Goal: Information Seeking & Learning: Learn about a topic

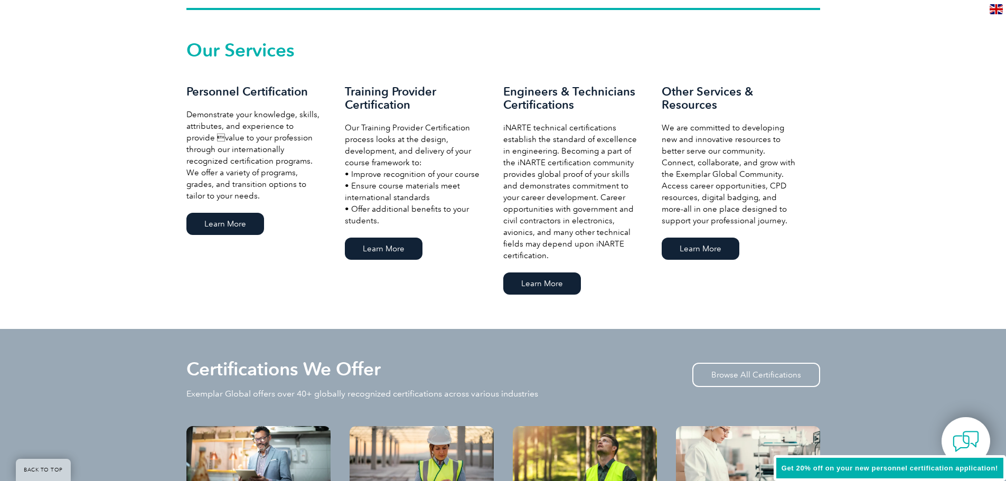
scroll to position [760, 0]
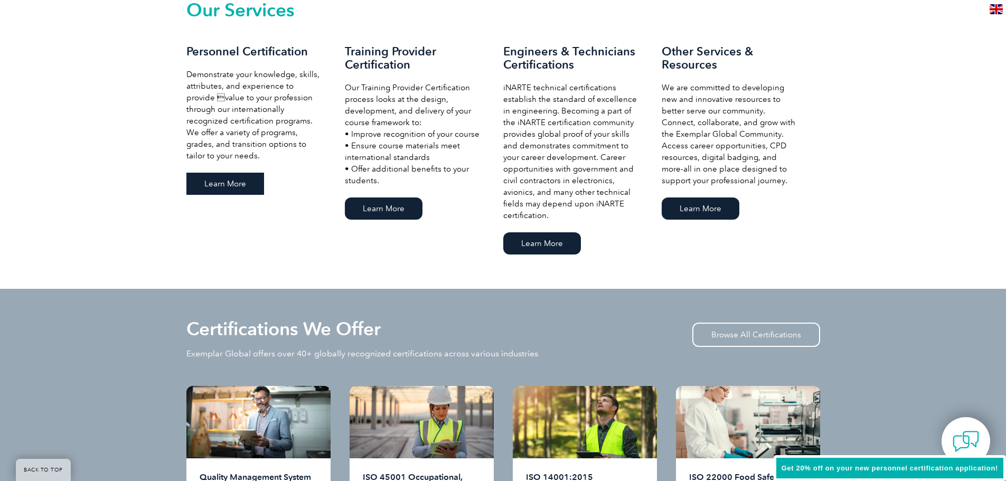
click at [241, 183] on link "Learn More" at bounding box center [225, 184] width 78 height 22
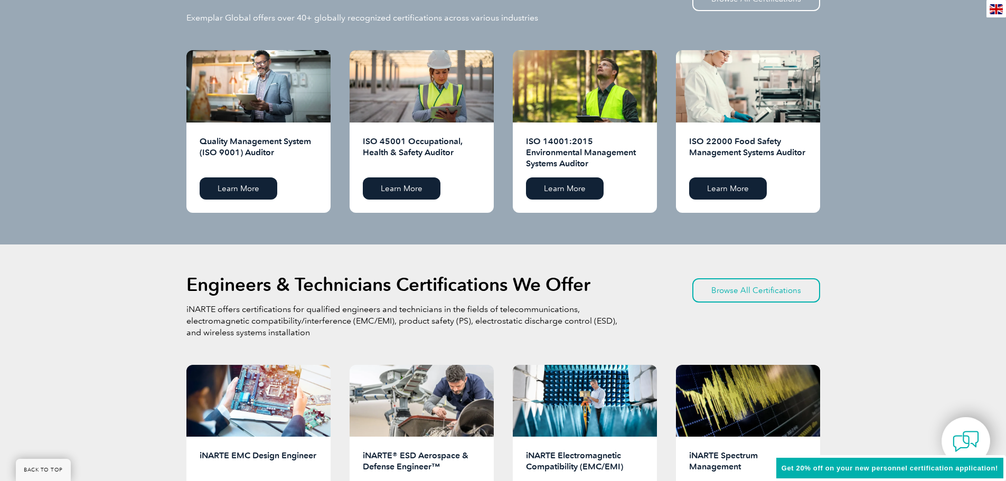
scroll to position [1109, 0]
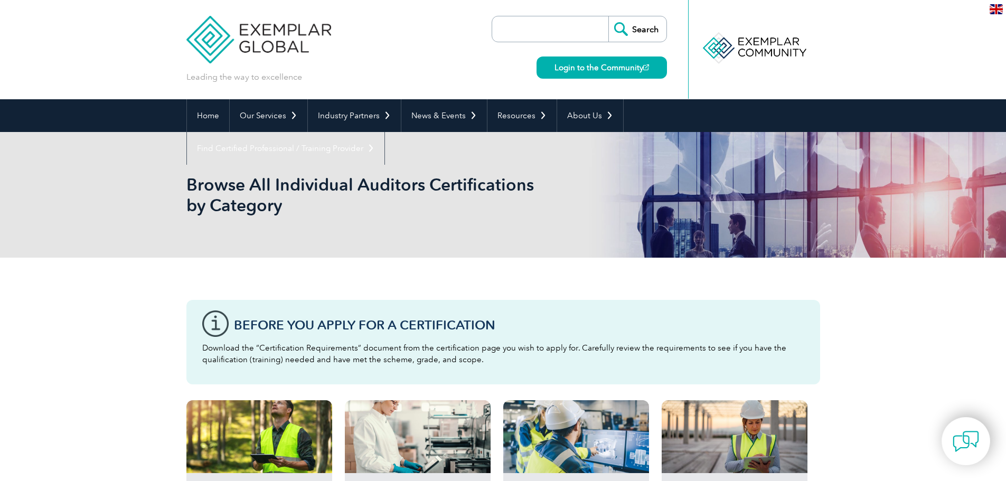
click at [556, 29] on input "search" at bounding box center [553, 28] width 111 height 25
type input "iso 42001"
click at [609, 16] on input "Search" at bounding box center [638, 28] width 58 height 25
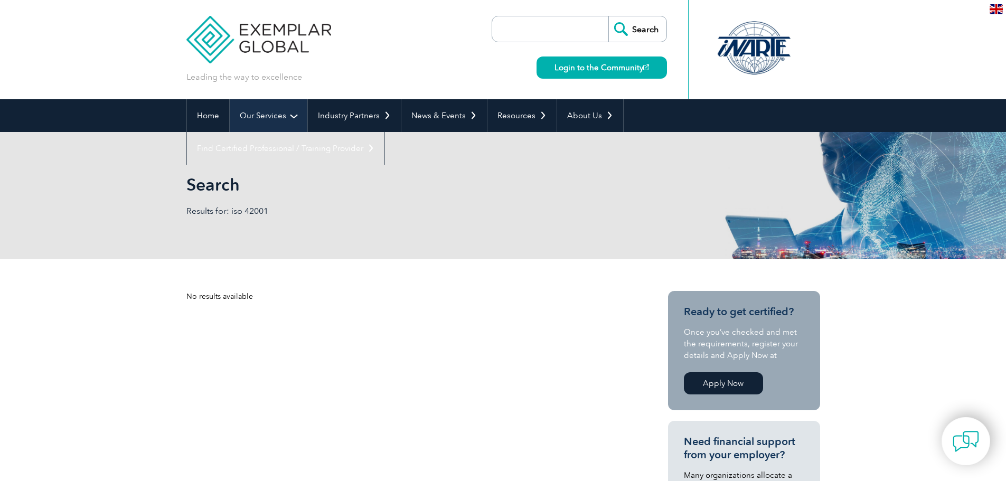
click at [262, 115] on link "Our Services" at bounding box center [269, 115] width 78 height 33
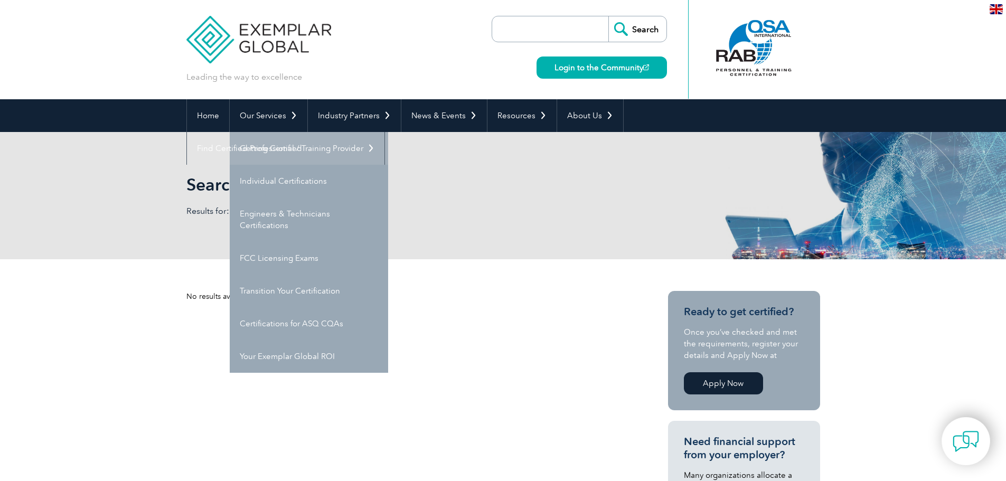
click at [282, 145] on link "Getting Certified" at bounding box center [309, 148] width 158 height 33
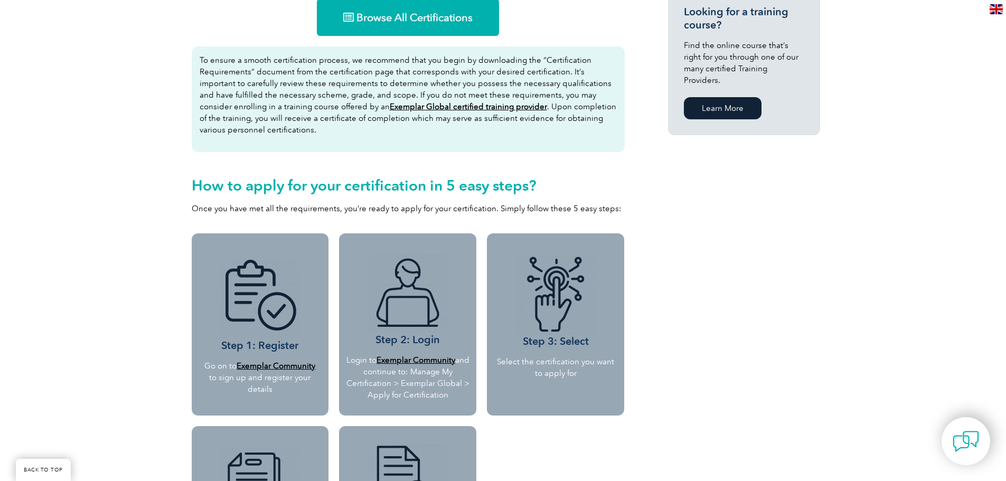
scroll to position [761, 0]
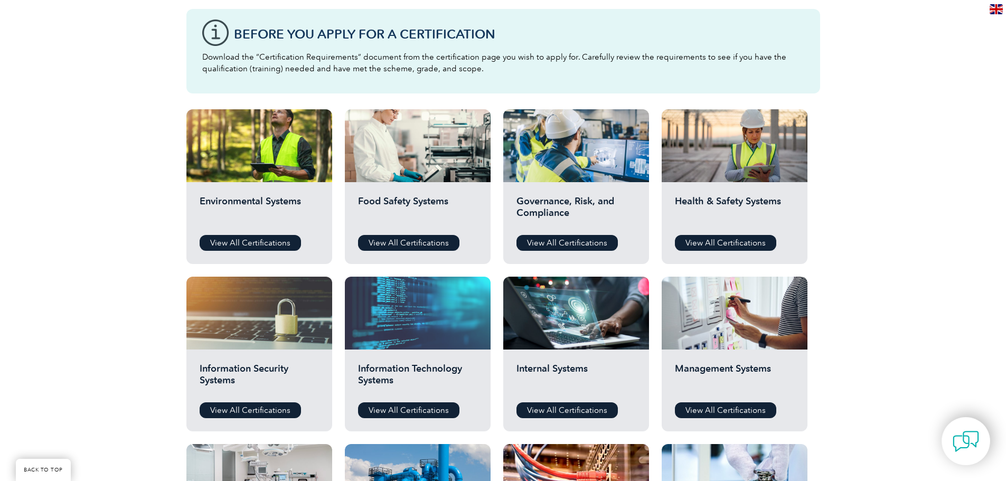
scroll to position [292, 0]
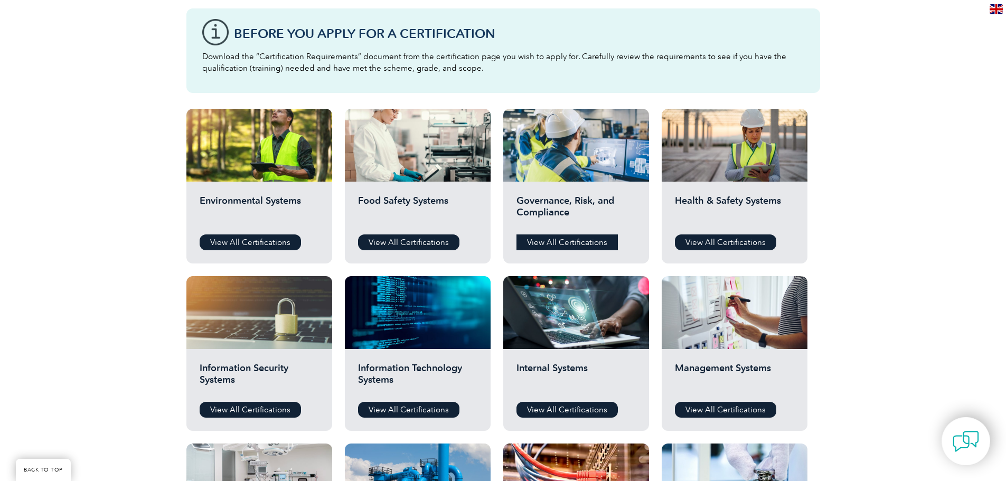
click at [574, 241] on link "View All Certifications" at bounding box center [567, 243] width 101 height 16
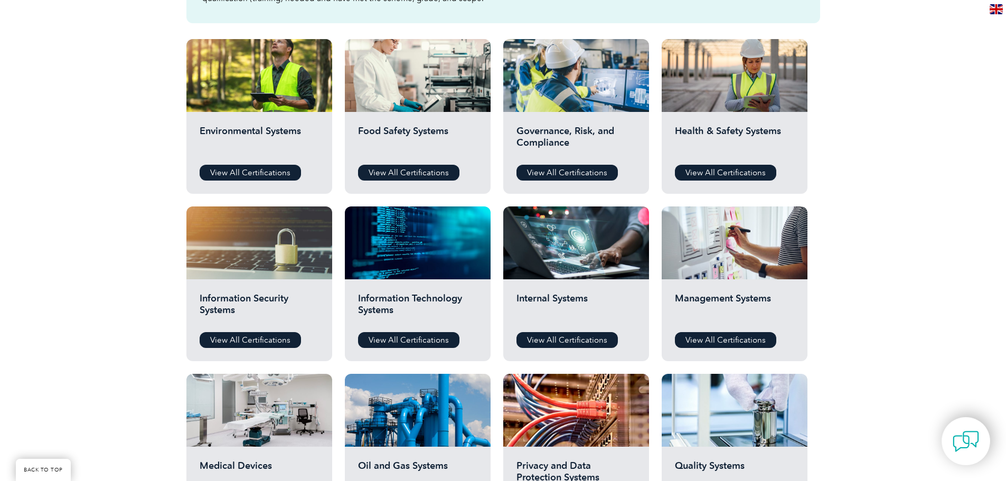
scroll to position [363, 0]
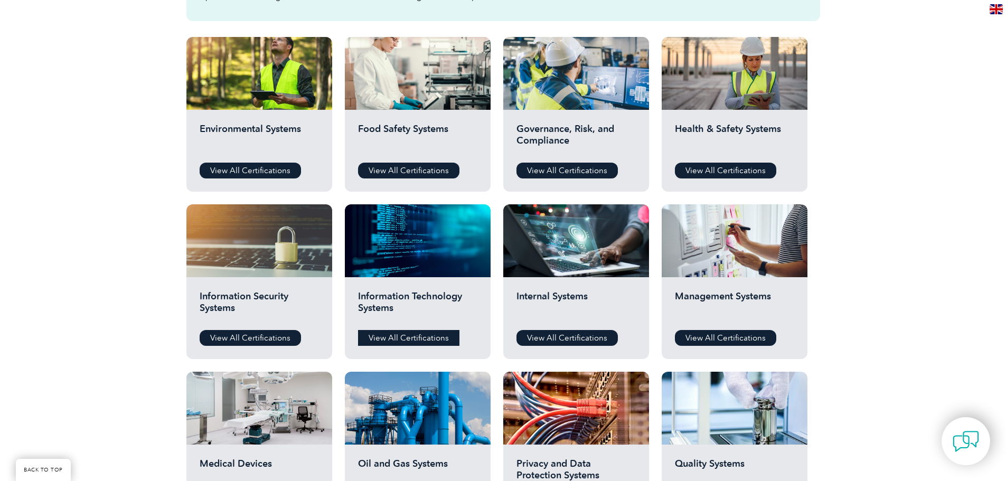
click at [428, 345] on link "View All Certifications" at bounding box center [408, 338] width 101 height 16
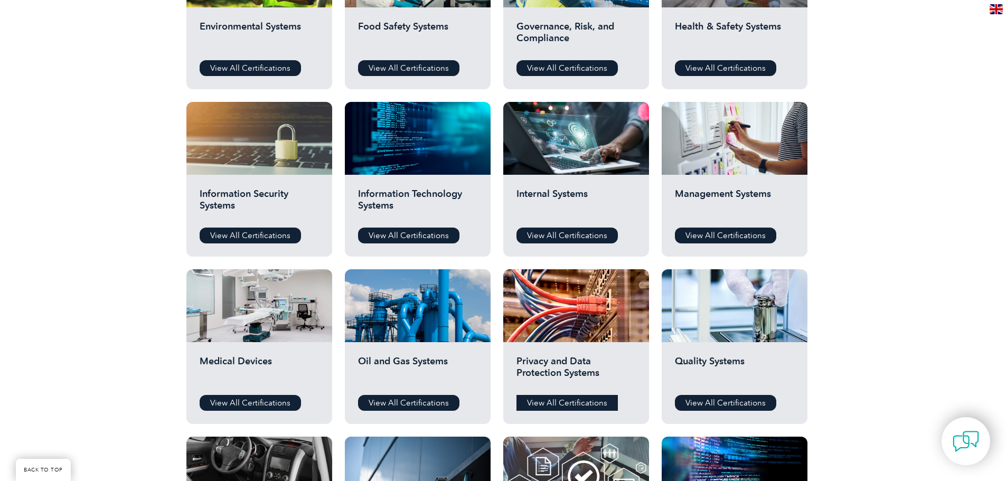
click at [573, 399] on link "View All Certifications" at bounding box center [567, 403] width 101 height 16
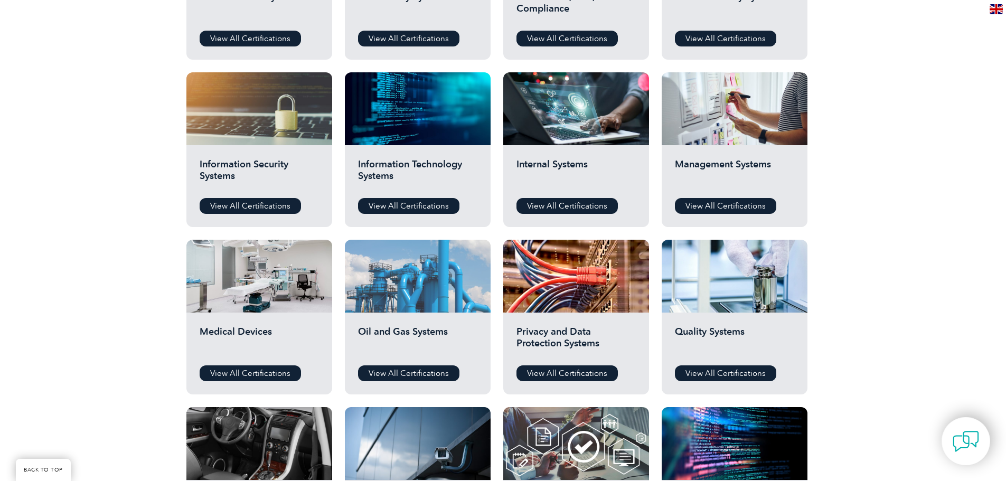
scroll to position [496, 0]
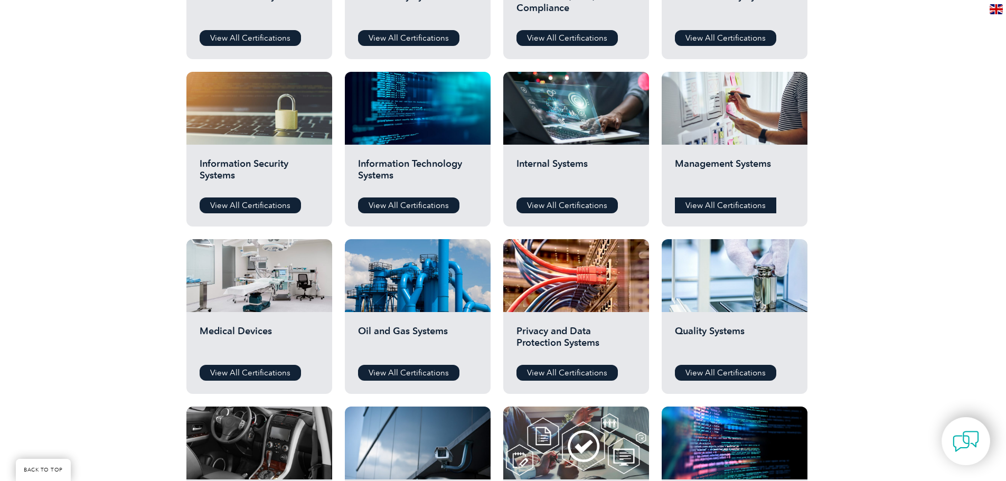
click at [746, 206] on link "View All Certifications" at bounding box center [725, 206] width 101 height 16
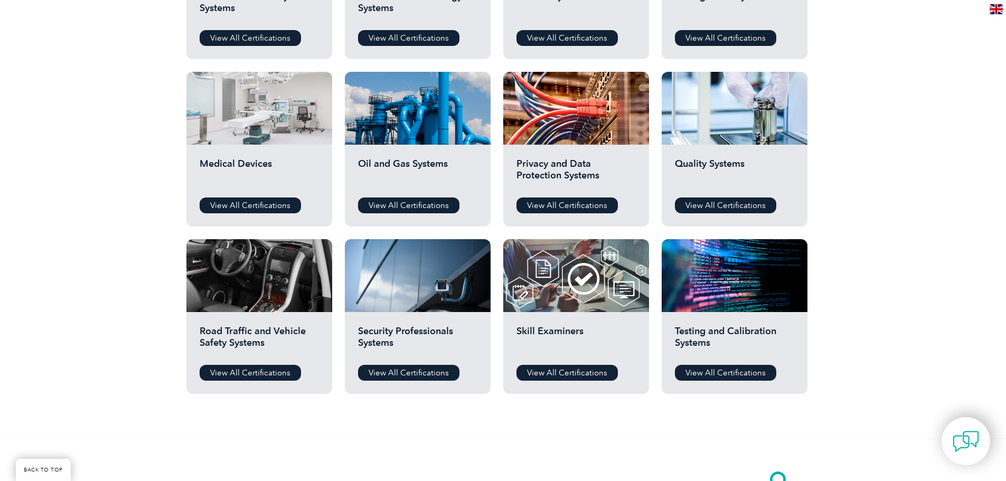
scroll to position [687, 0]
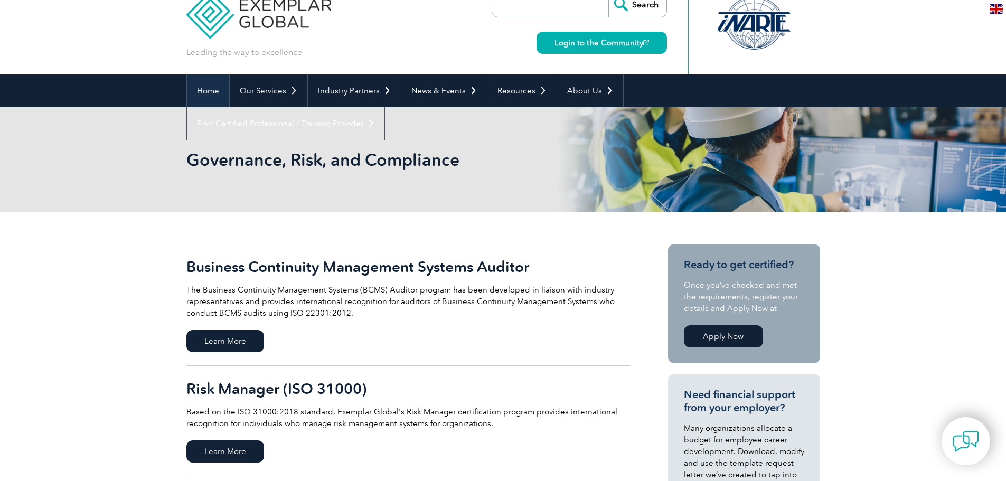
scroll to position [12, 0]
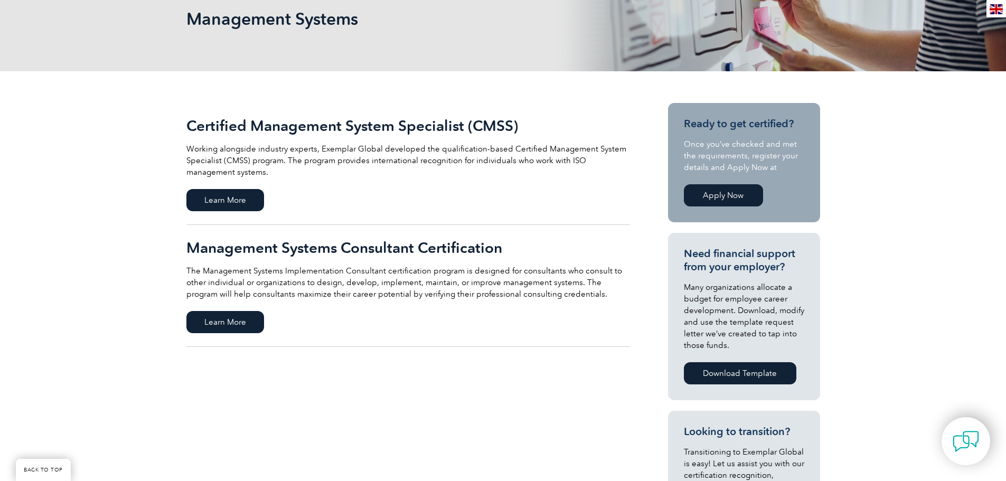
scroll to position [166, 0]
